Goal: Navigation & Orientation: Find specific page/section

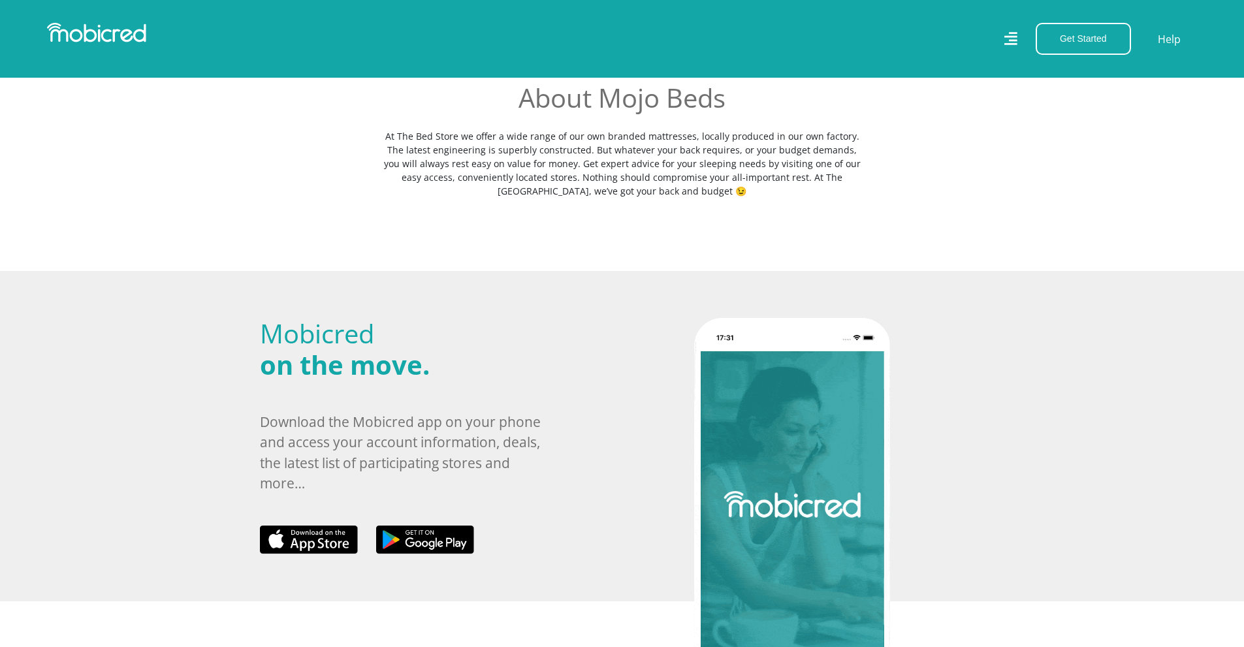
scroll to position [213, 0]
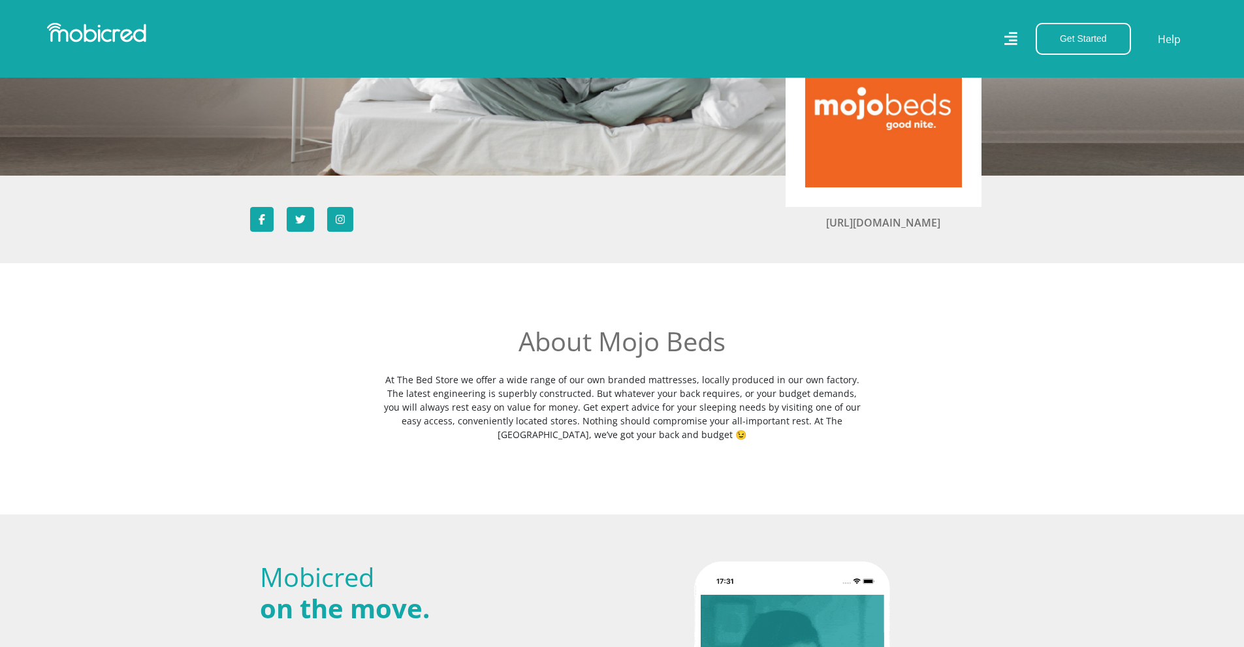
click at [560, 409] on p "At The Bed Store we offer a wide range of our own branded mattresses, locally p…" at bounding box center [622, 407] width 477 height 69
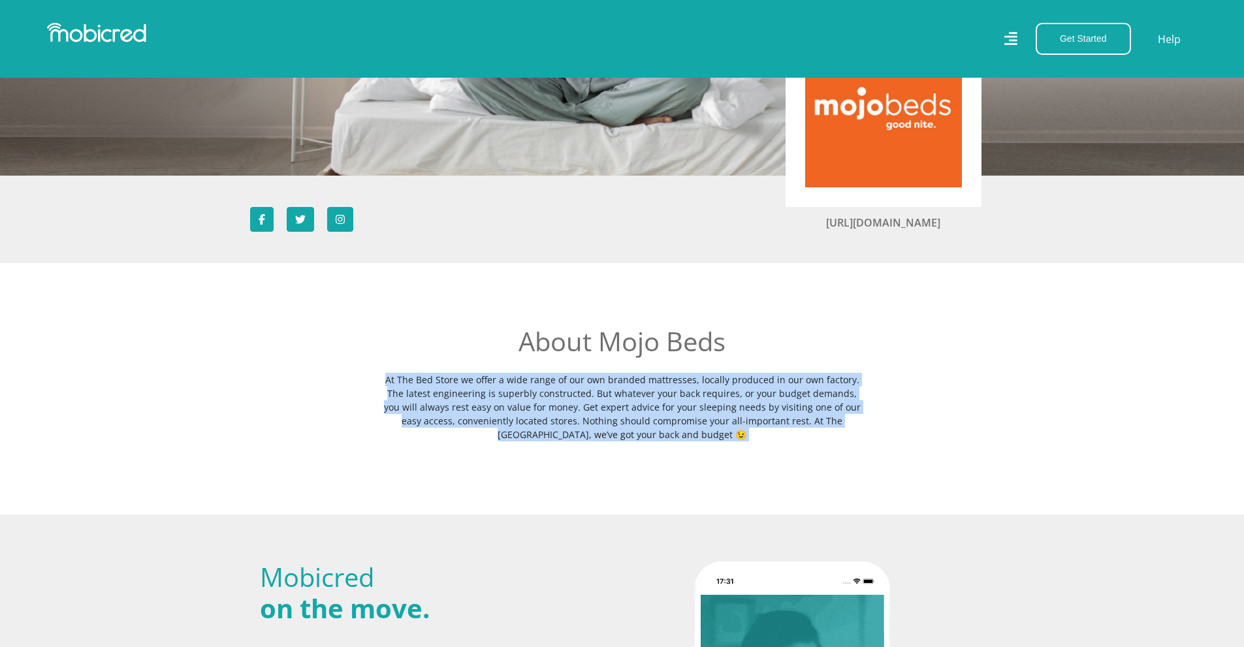
click at [560, 409] on p "At The Bed Store we offer a wide range of our own branded mattresses, locally p…" at bounding box center [622, 407] width 477 height 69
click at [674, 414] on p "At The Bed Store we offer a wide range of our own branded mattresses, locally p…" at bounding box center [622, 407] width 477 height 69
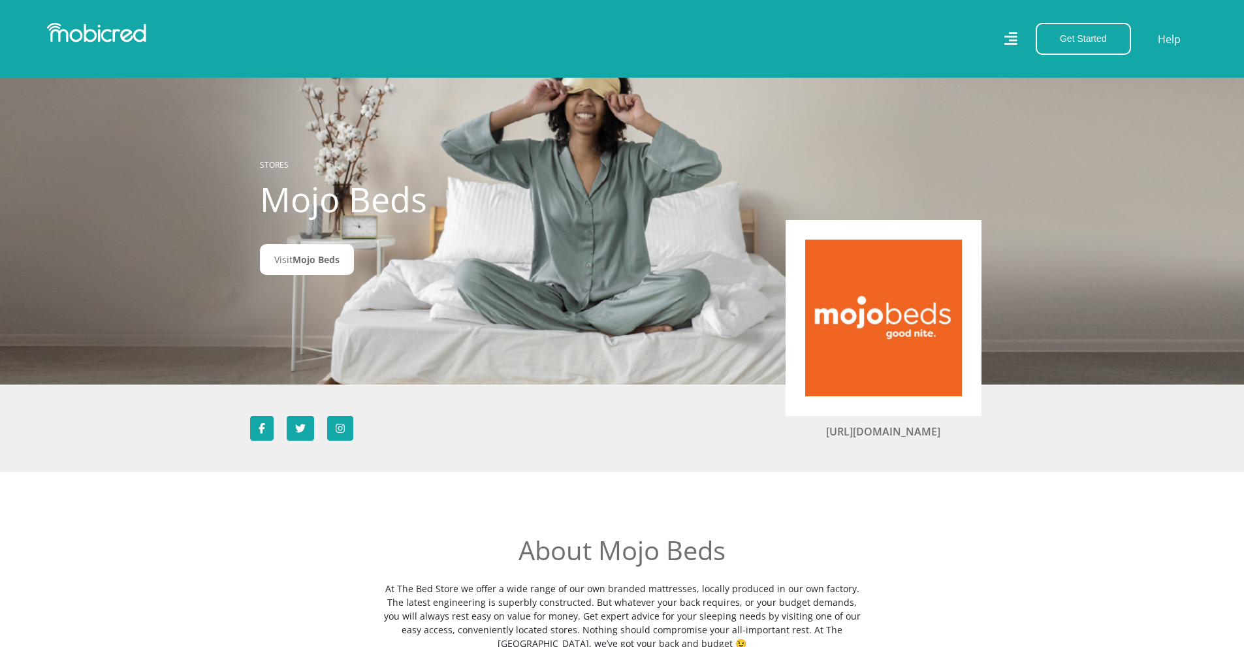
scroll to position [0, 0]
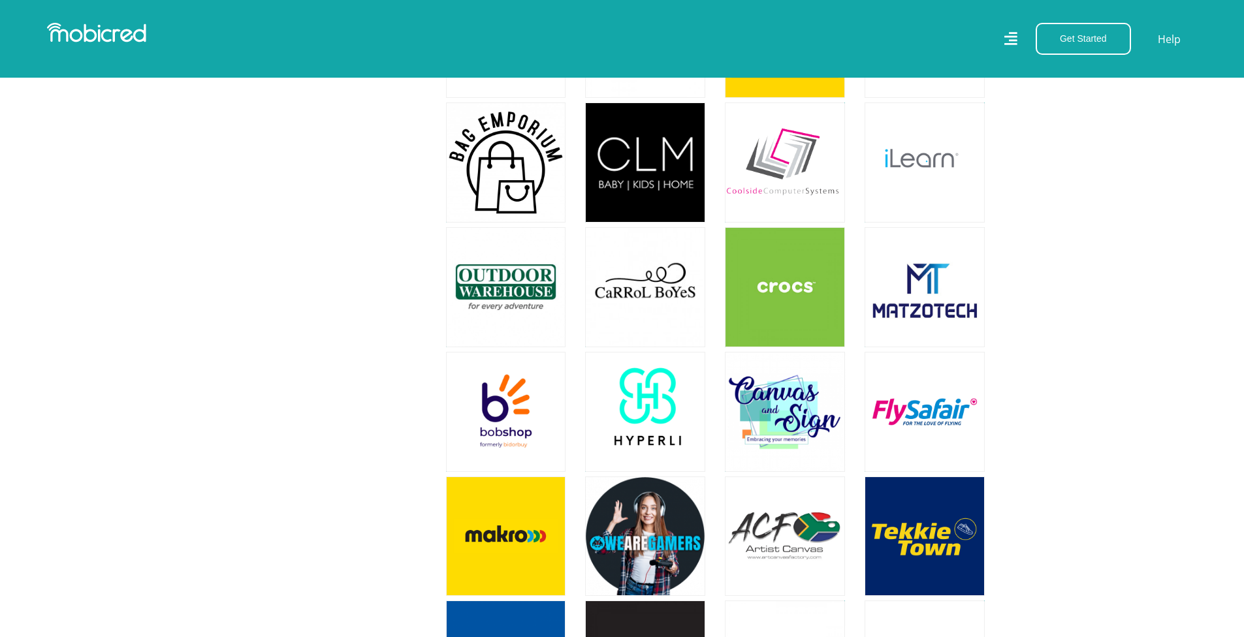
scroll to position [2154, 0]
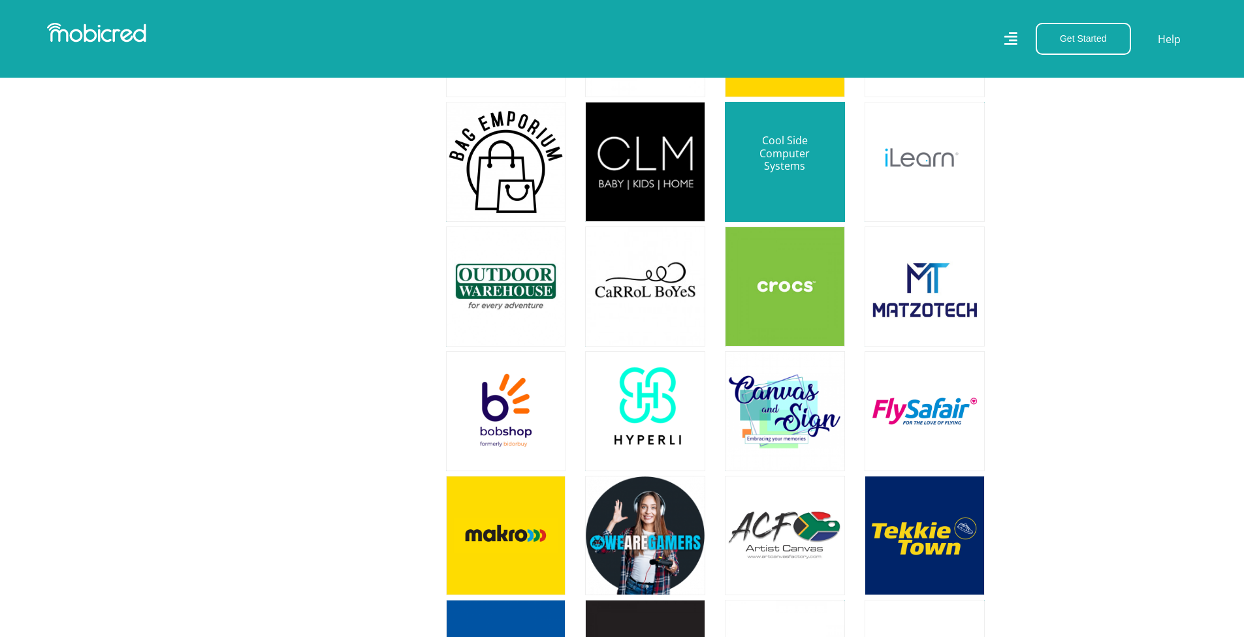
drag, startPoint x: 779, startPoint y: 314, endPoint x: 756, endPoint y: 193, distance: 123.0
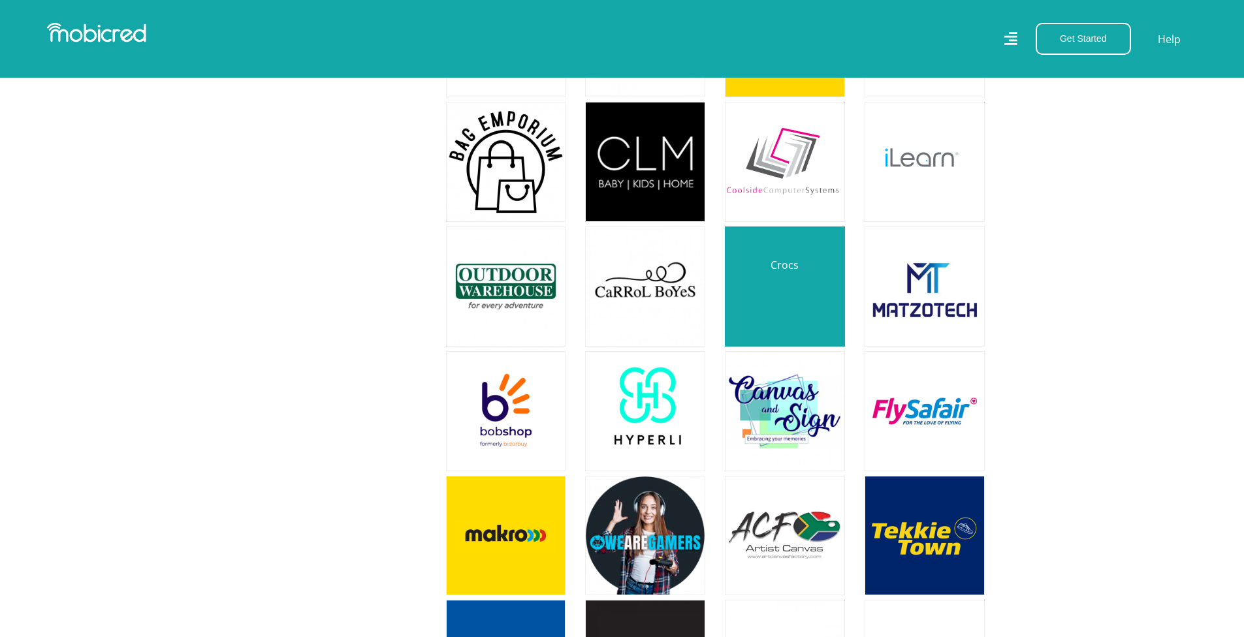
drag, startPoint x: 756, startPoint y: 193, endPoint x: 739, endPoint y: 262, distance: 71.3
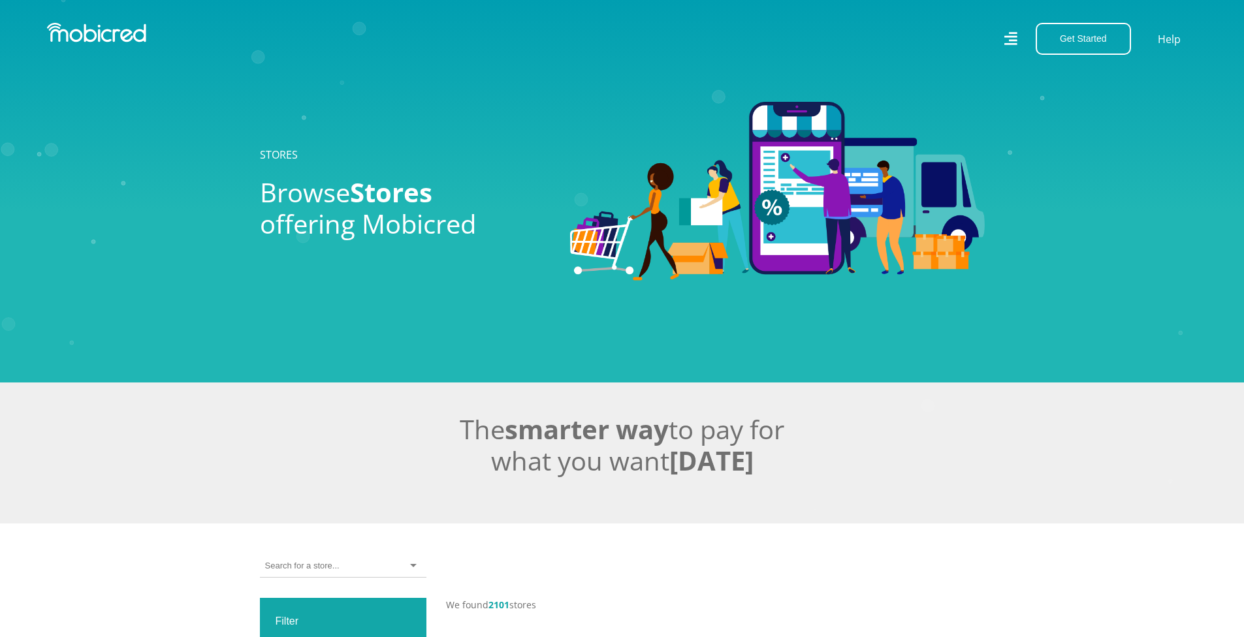
click at [515, 238] on h2 "Browse Stores offering Mobicred" at bounding box center [405, 208] width 291 height 63
